Goal: Information Seeking & Learning: Understand process/instructions

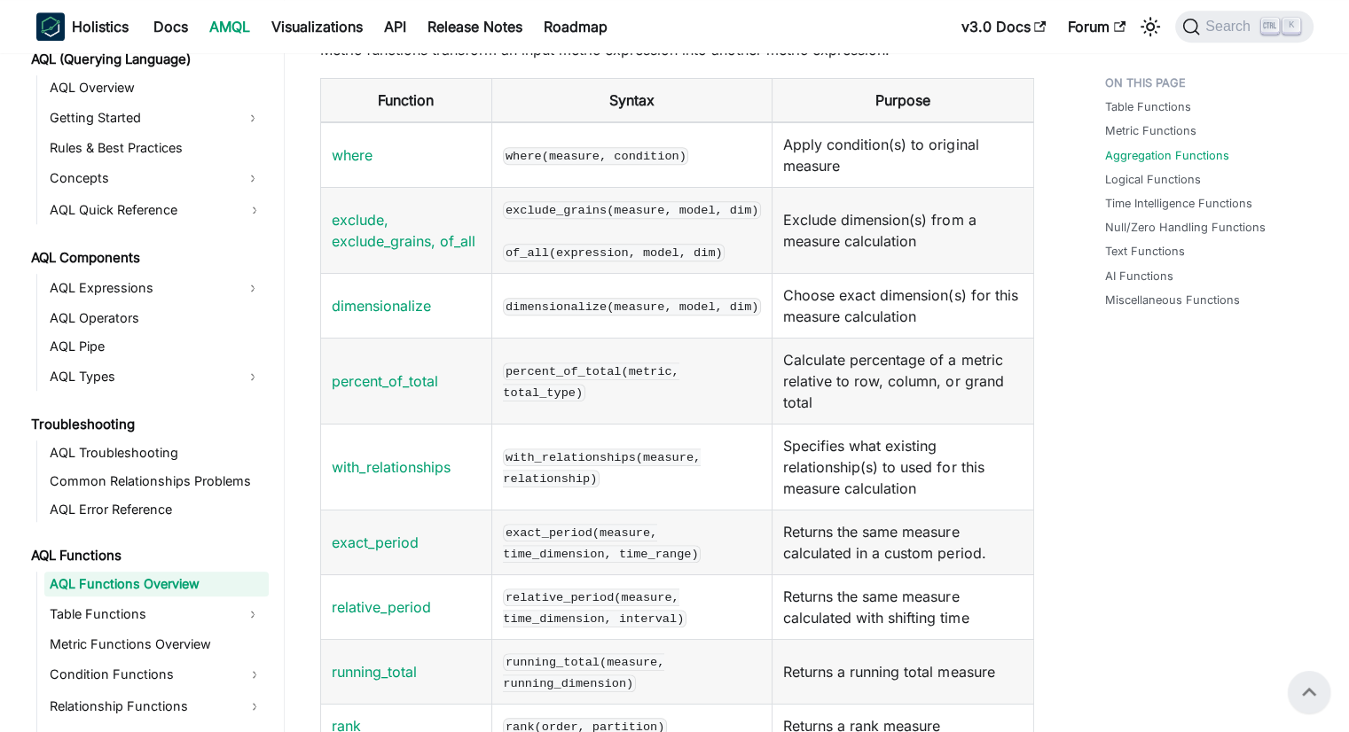
scroll to position [2976, 0]
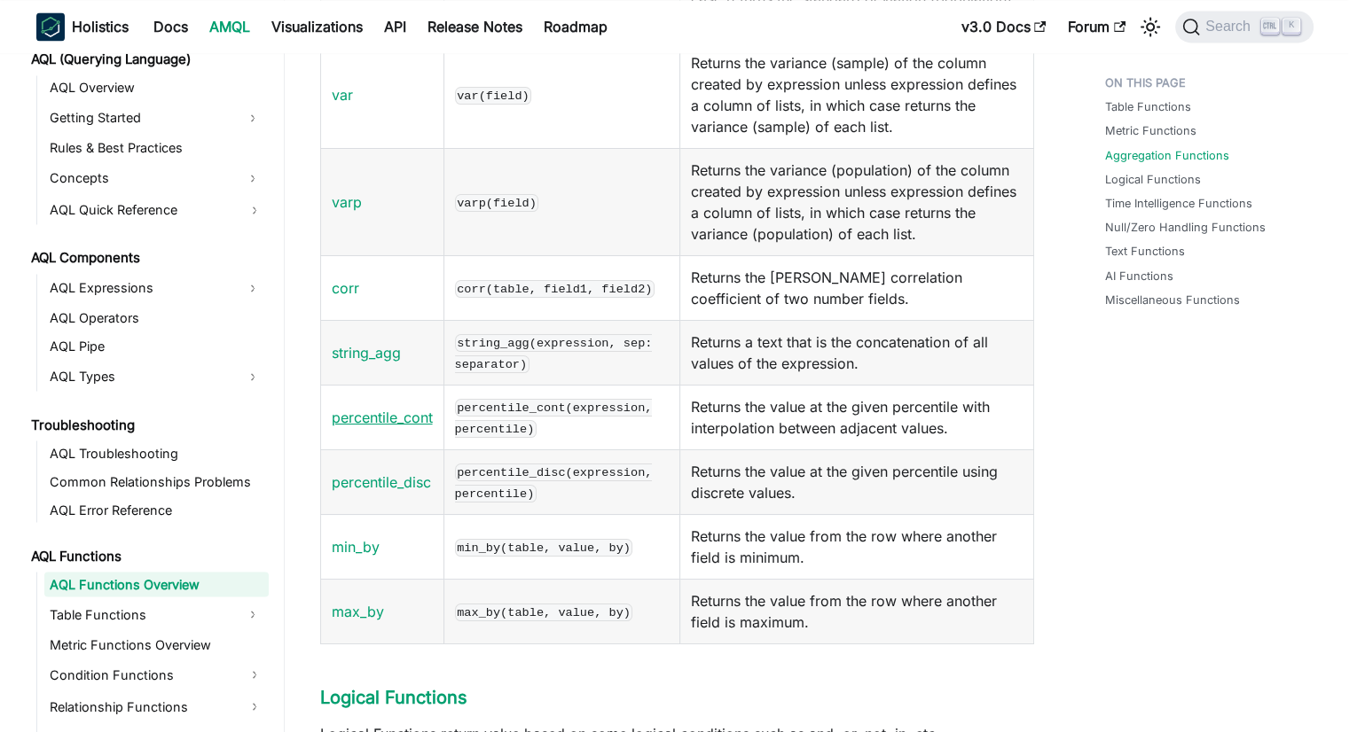
click at [418, 409] on link "percentile_cont" at bounding box center [382, 418] width 101 height 18
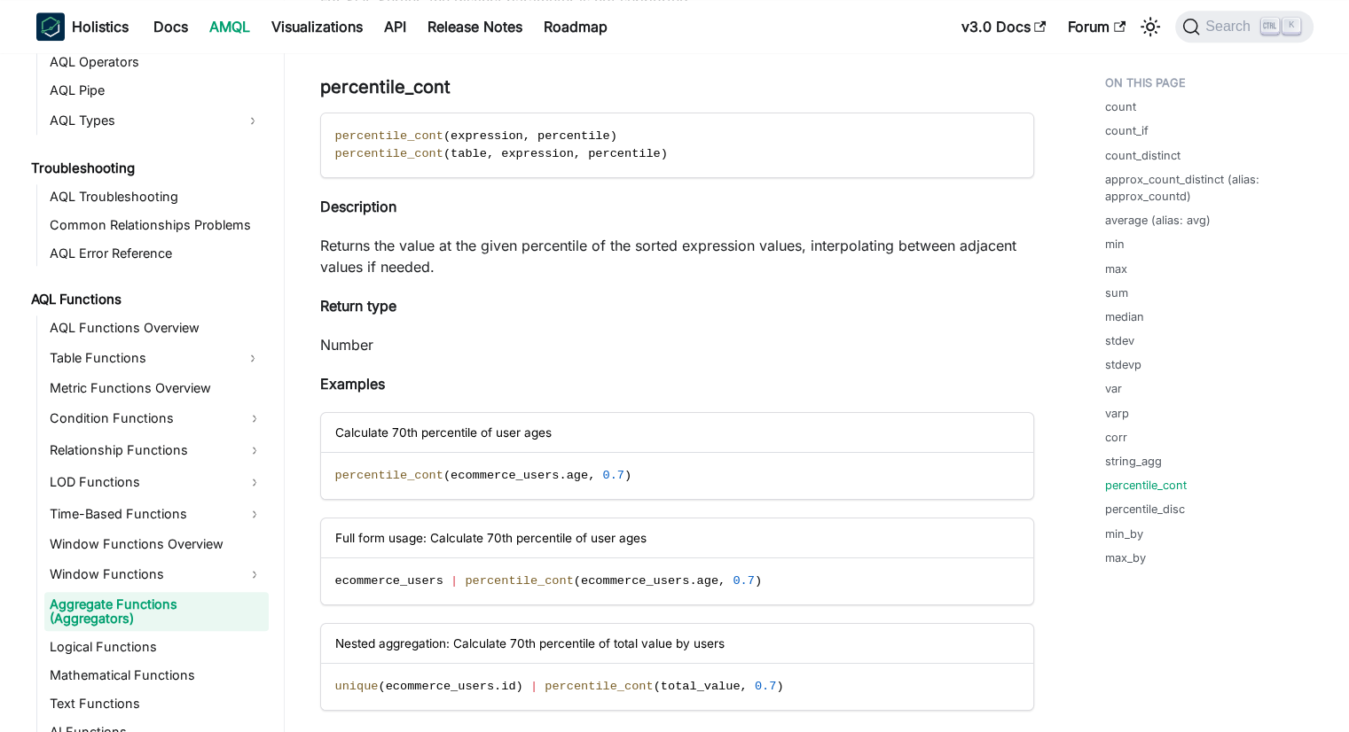
scroll to position [1070, 0]
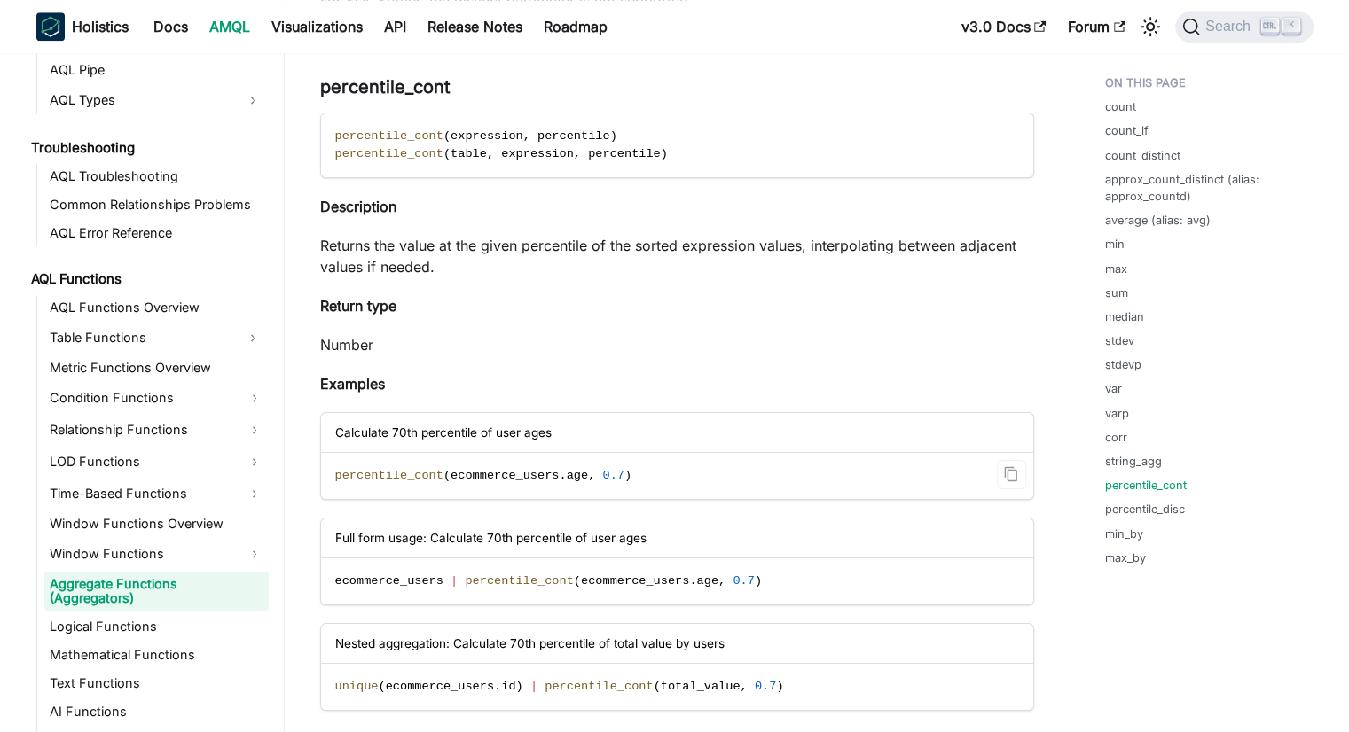
click at [408, 469] on span "percentile_cont" at bounding box center [389, 475] width 108 height 13
copy span "percentile_cont"
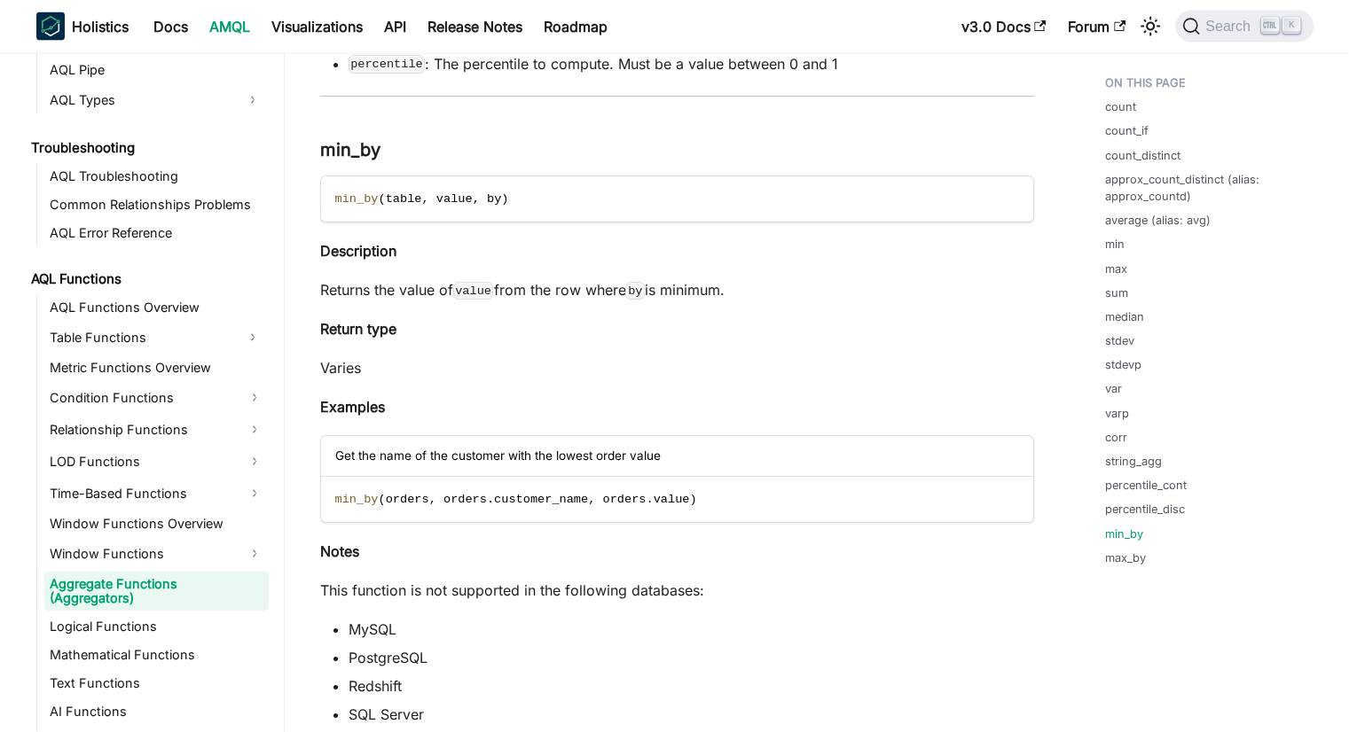
scroll to position [10441, 0]
click at [362, 492] on span "min_by" at bounding box center [356, 498] width 43 height 13
copy span "min_by"
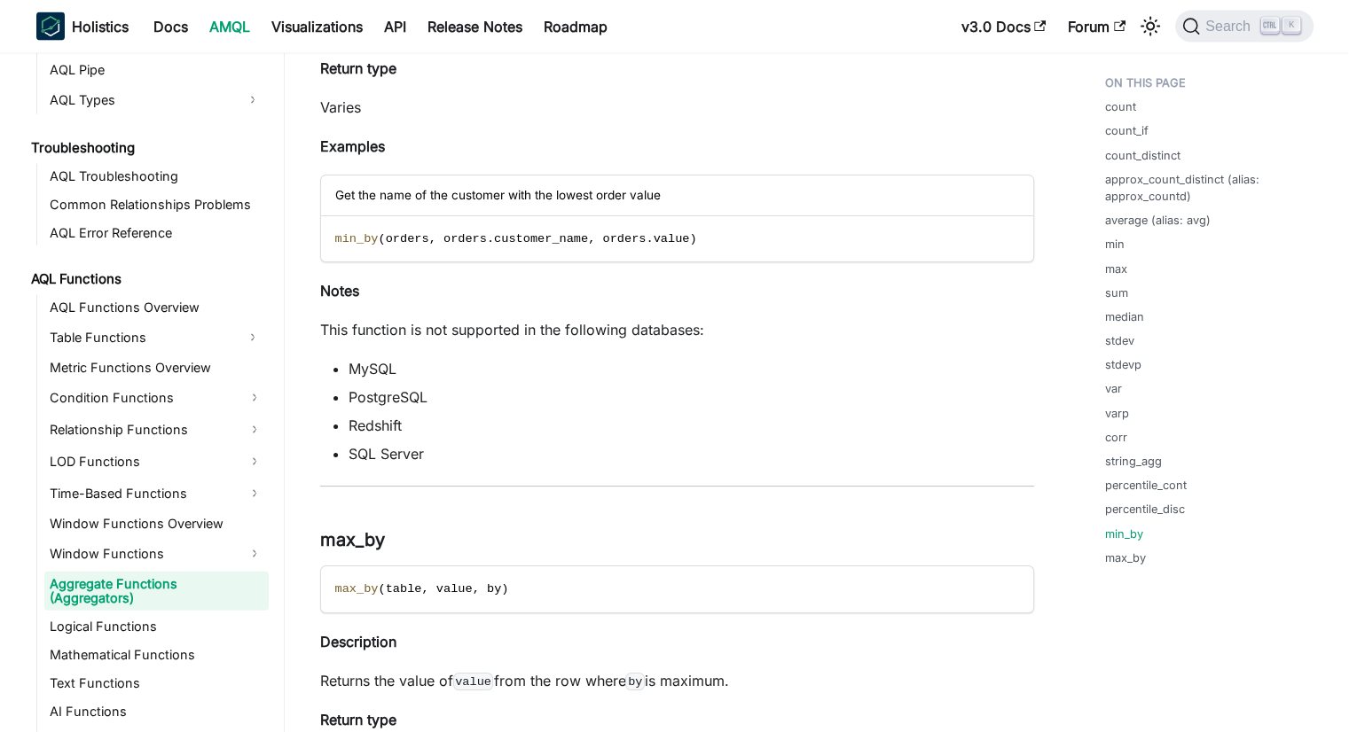
scroll to position [10756, 0]
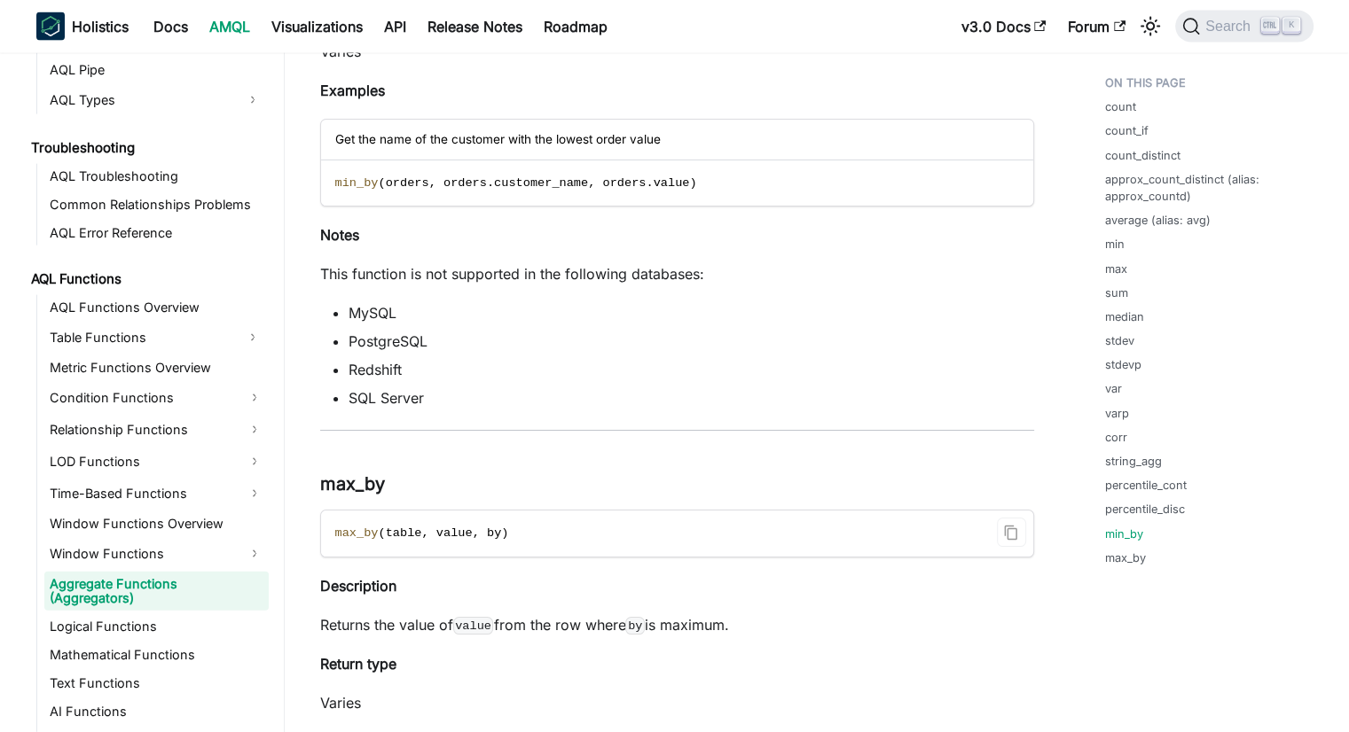
click at [346, 527] on span "max_by" at bounding box center [356, 533] width 43 height 13
copy span "max_by"
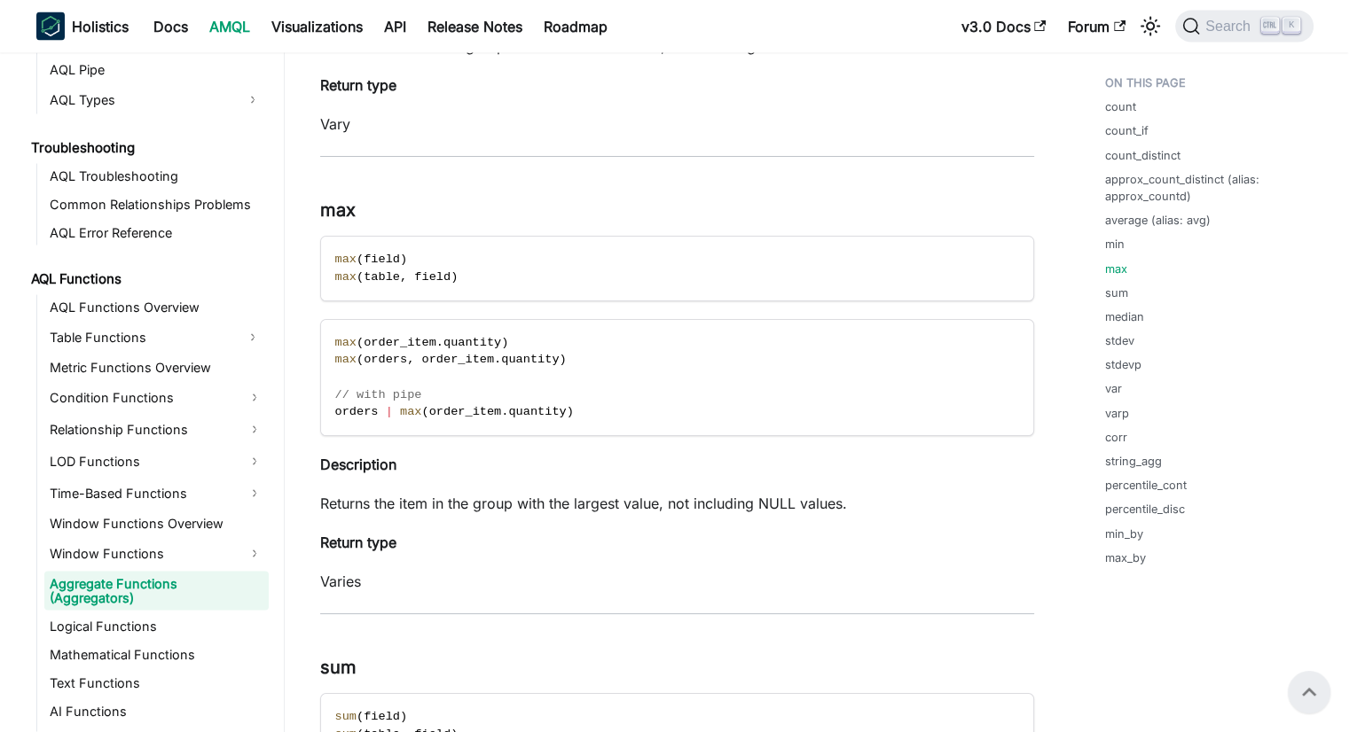
scroll to position [3461, 0]
